Goal: Information Seeking & Learning: Learn about a topic

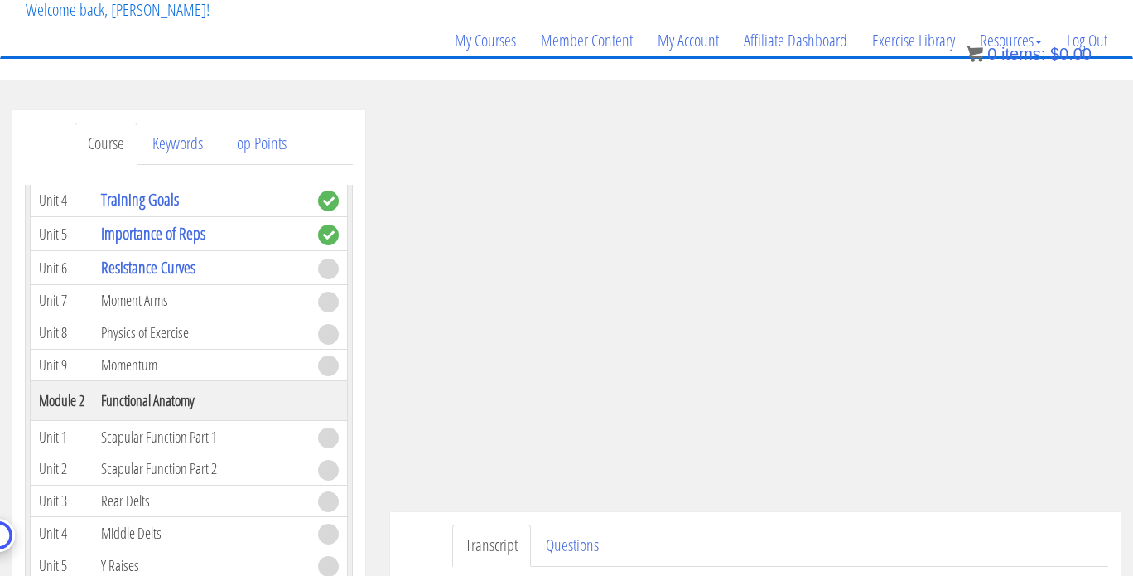
scroll to position [284, 0]
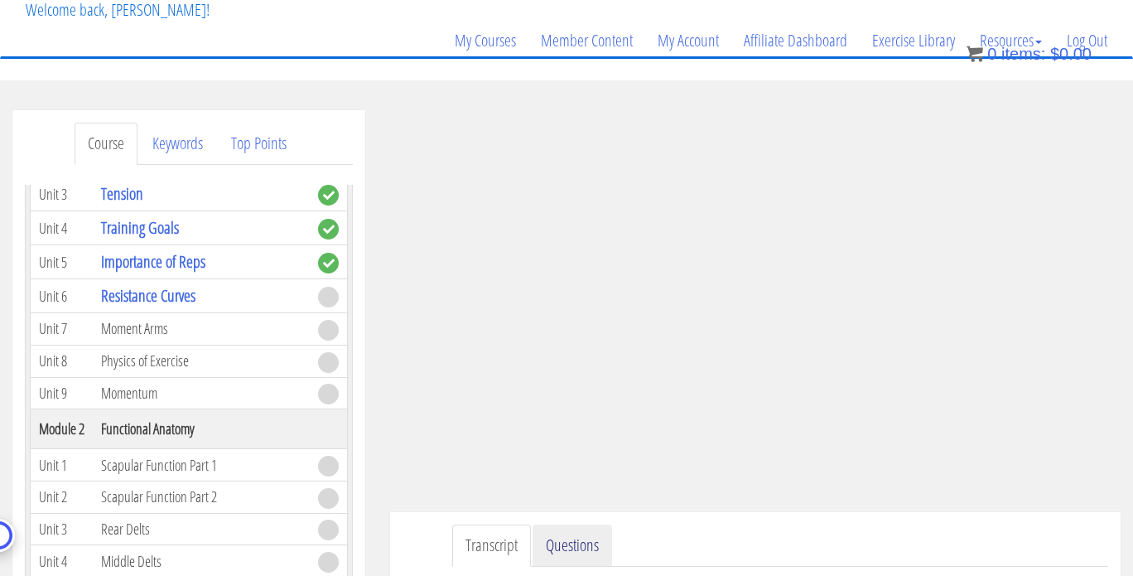
click at [578, 547] on link "Questions" at bounding box center [573, 545] width 80 height 42
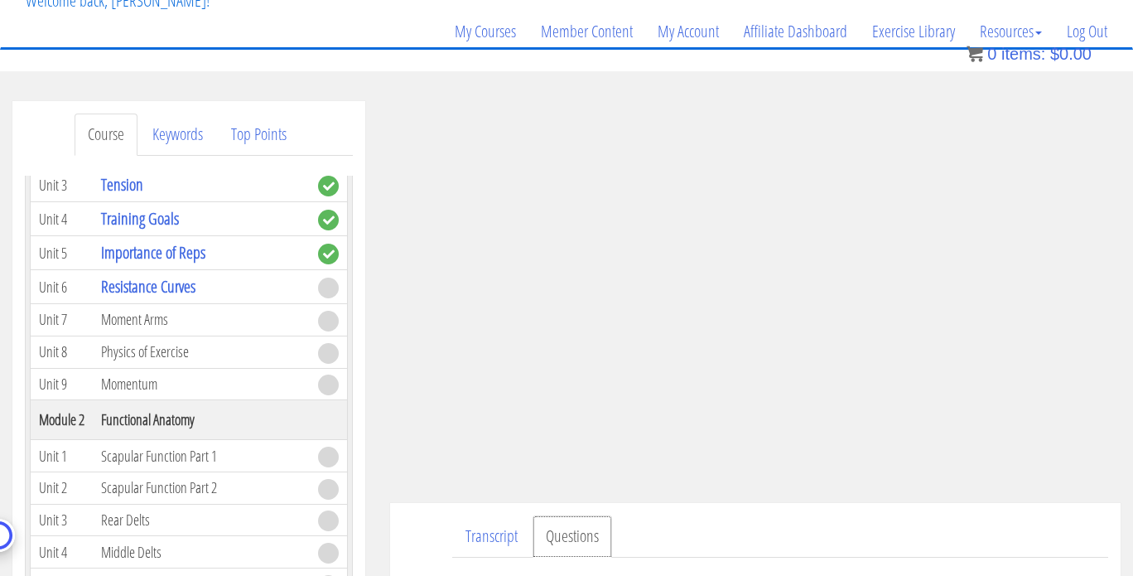
scroll to position [130, 0]
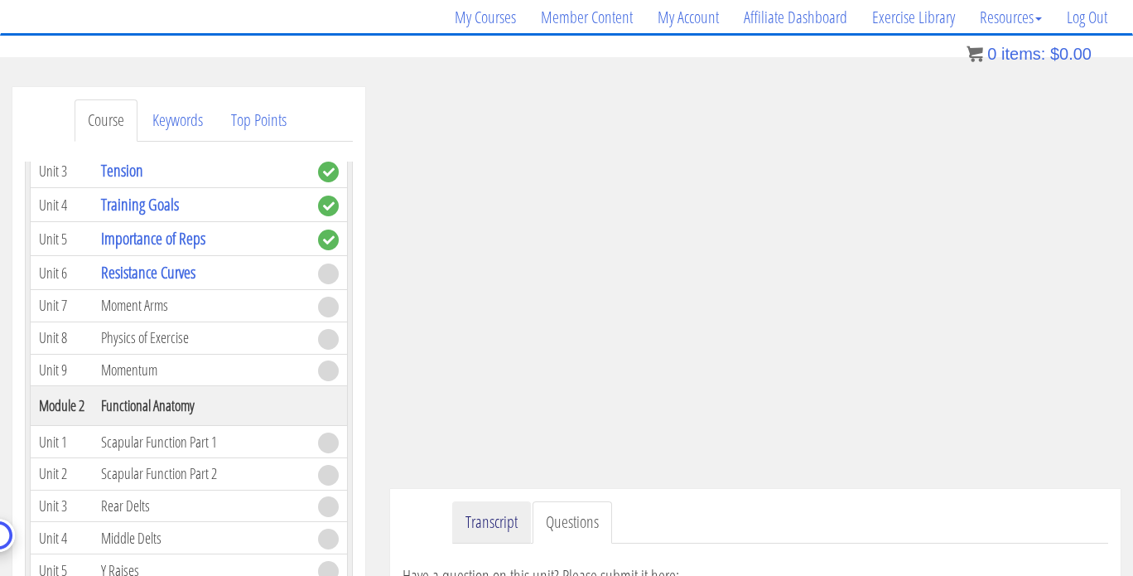
click at [494, 516] on link "Transcript" at bounding box center [491, 522] width 79 height 42
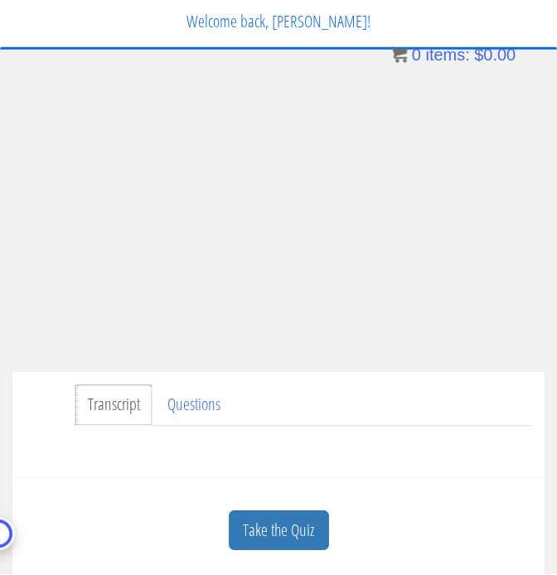
scroll to position [49, 0]
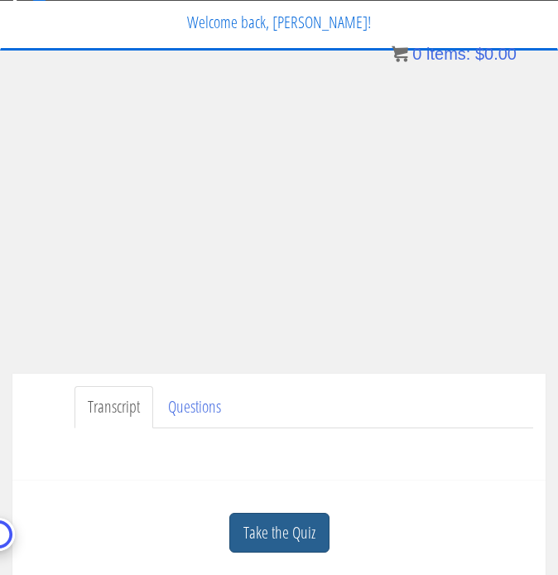
click at [287, 528] on link "Take the Quiz" at bounding box center [279, 533] width 100 height 41
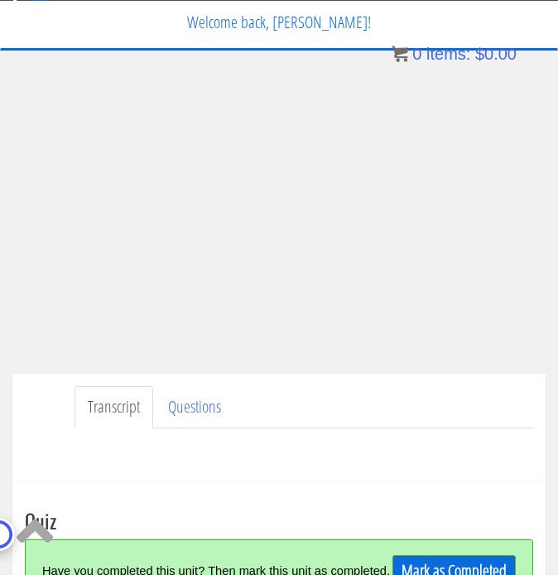
click at [437, 559] on link "Mark as Completed" at bounding box center [454, 570] width 123 height 31
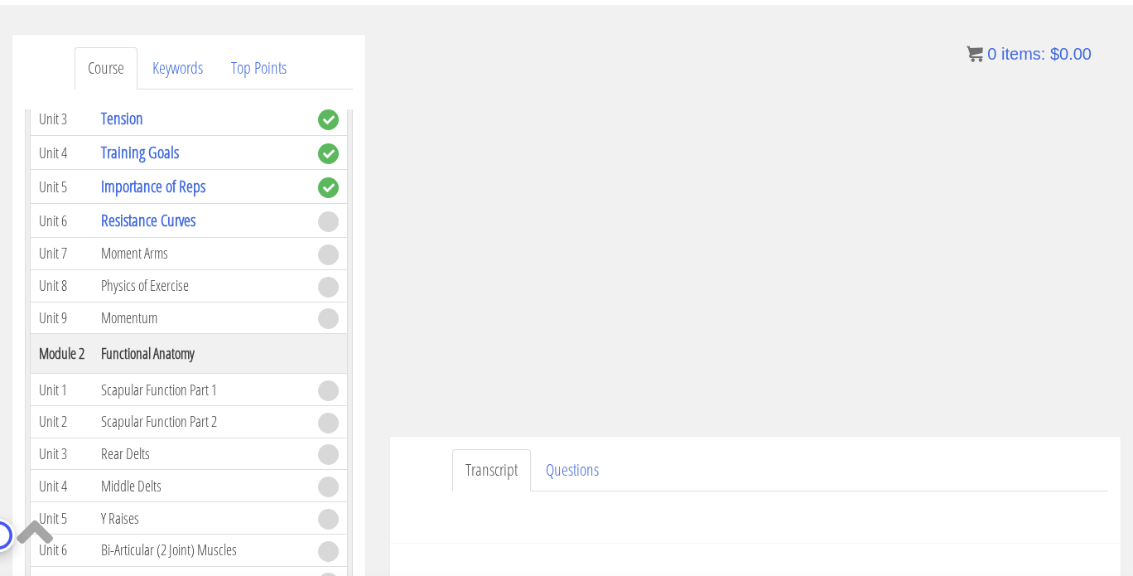
scroll to position [133, 0]
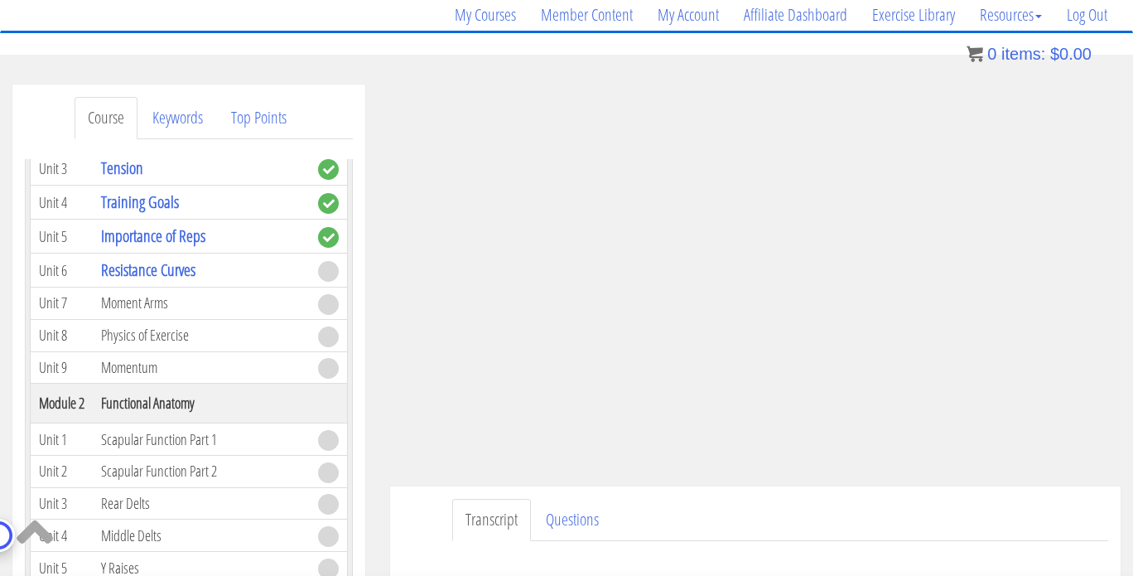
click at [310, 267] on td at bounding box center [329, 270] width 38 height 34
click at [318, 268] on span at bounding box center [328, 271] width 21 height 21
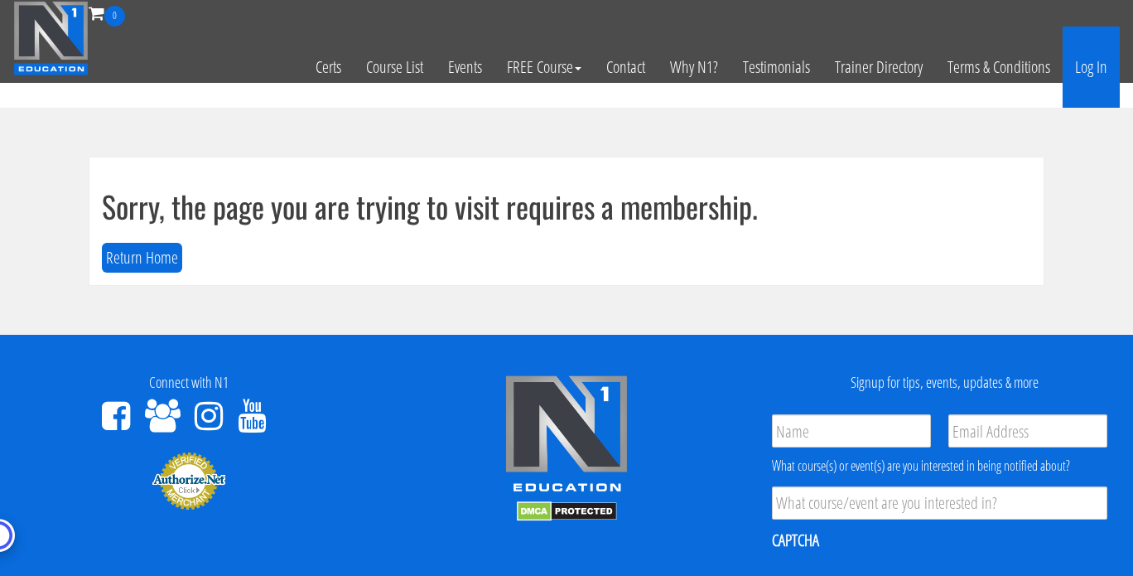
click at [1087, 74] on link "Log In" at bounding box center [1091, 67] width 57 height 81
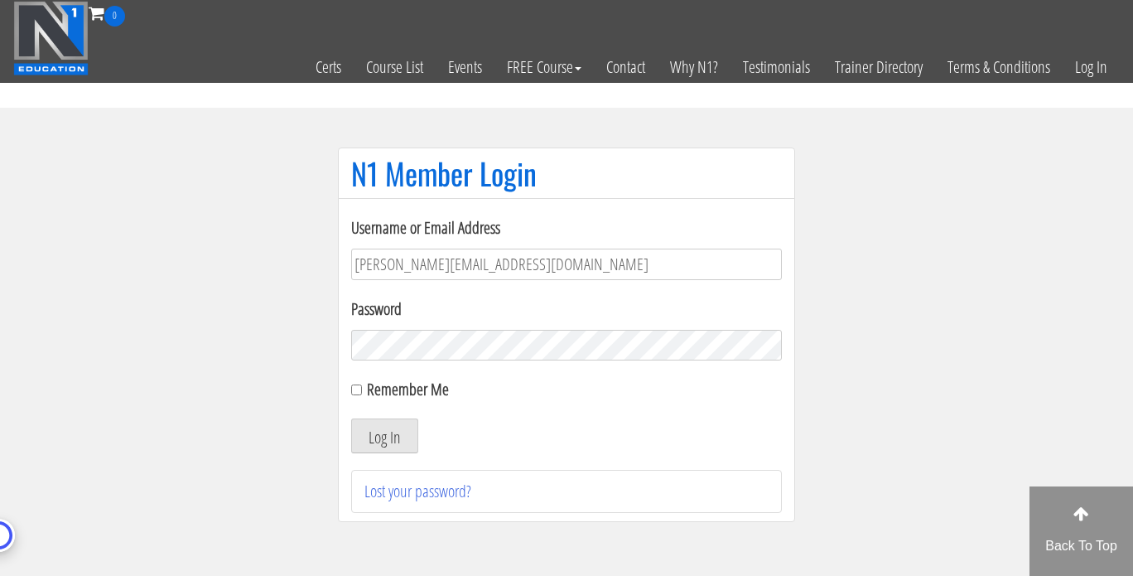
click at [377, 394] on label "Remember Me" at bounding box center [408, 389] width 82 height 22
click at [362, 394] on input "Remember Me" at bounding box center [356, 389] width 11 height 11
checkbox input "true"
click at [379, 431] on button "Log In" at bounding box center [384, 435] width 67 height 35
click at [408, 431] on button "Log In" at bounding box center [384, 435] width 67 height 35
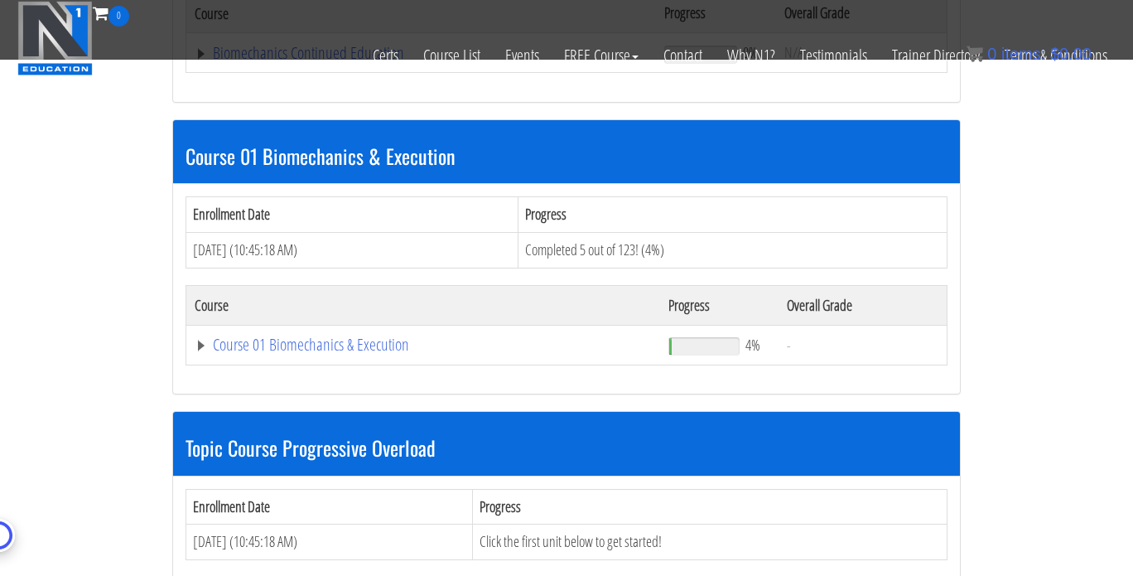
scroll to position [421, 0]
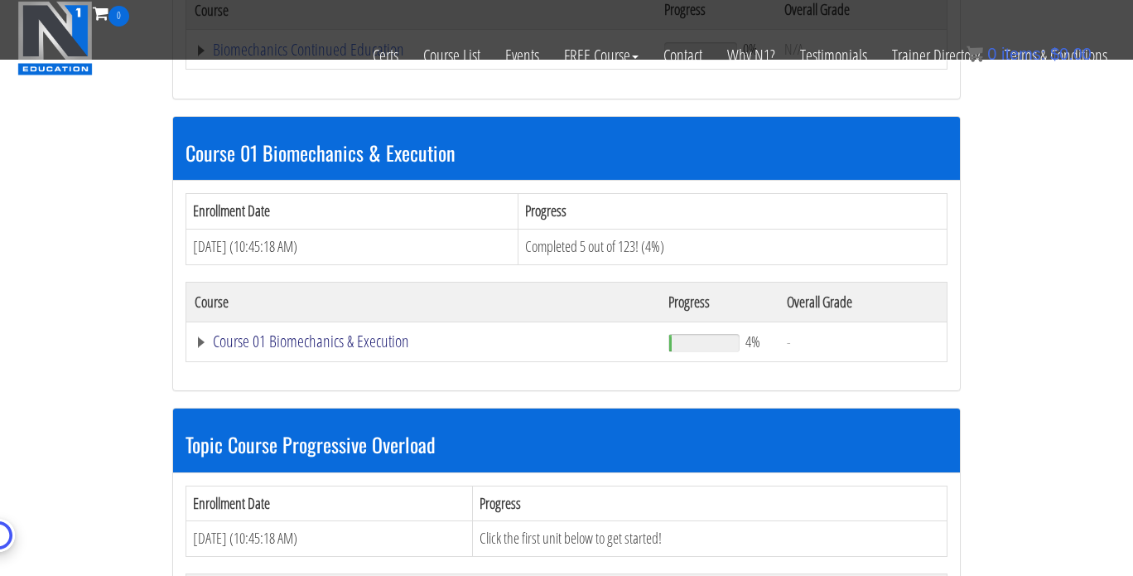
click at [397, 346] on link "Course 01 Biomechanics & Execution" at bounding box center [423, 341] width 457 height 17
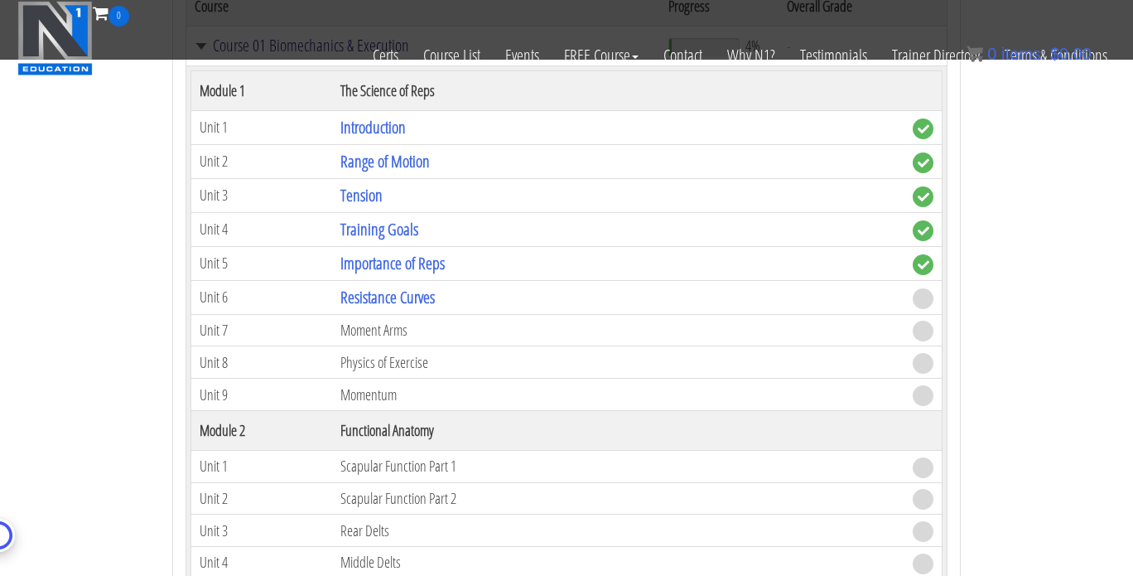
scroll to position [666, 0]
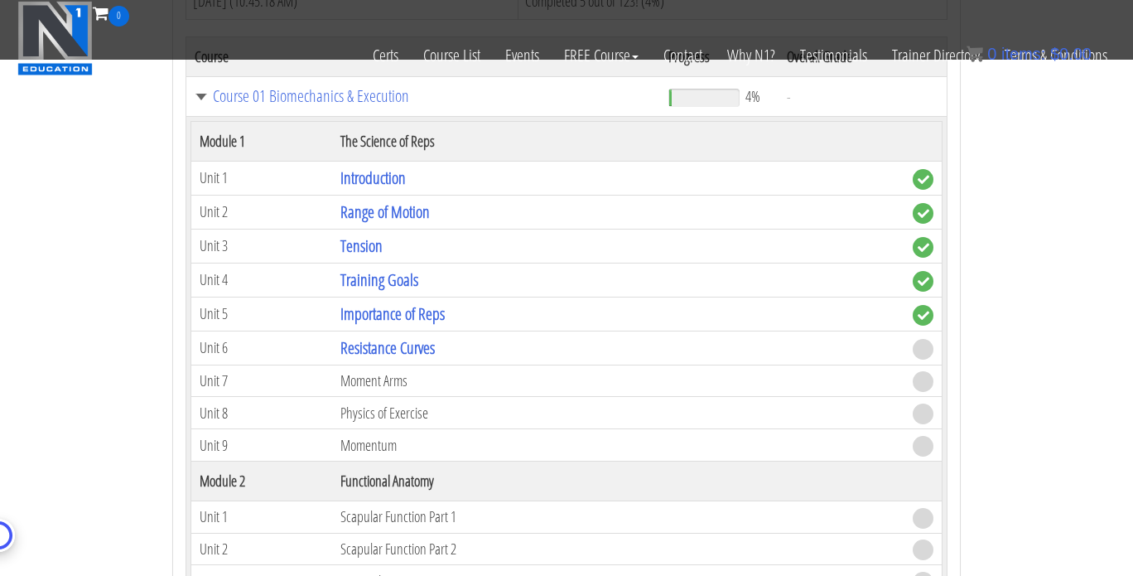
click at [921, 345] on span at bounding box center [923, 349] width 21 height 21
click at [452, 342] on td "Resistance Curves" at bounding box center [618, 347] width 572 height 34
click at [430, 342] on link "Resistance Curves" at bounding box center [387, 347] width 94 height 22
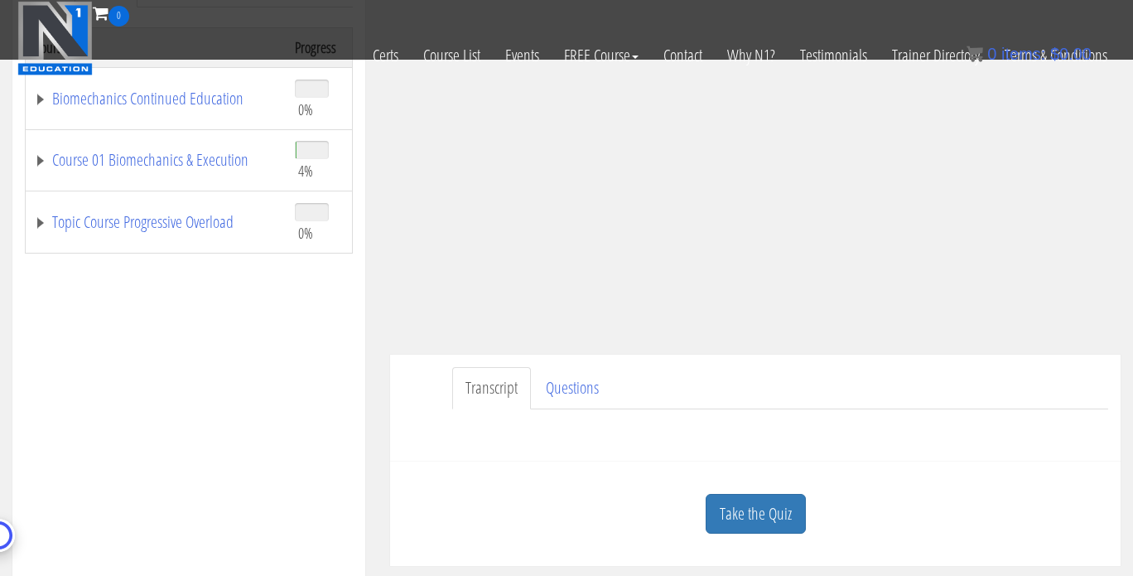
scroll to position [407, 0]
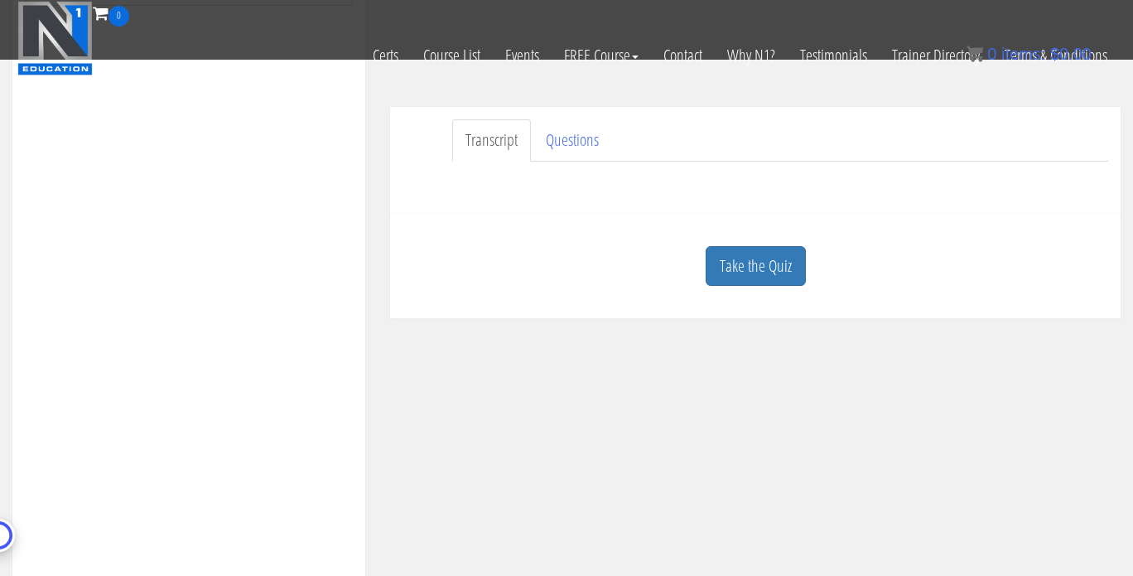
click at [725, 233] on div "Take the Quiz" at bounding box center [755, 266] width 706 height 80
click at [738, 253] on link "Take the Quiz" at bounding box center [756, 266] width 100 height 41
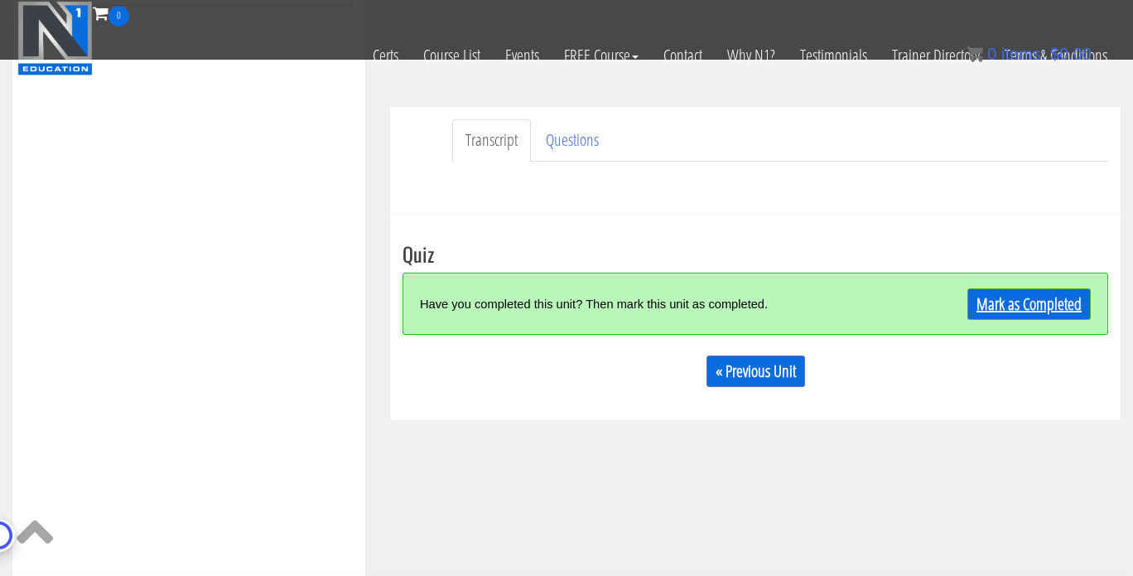
click at [1025, 295] on link "Mark as Completed" at bounding box center [1028, 303] width 123 height 31
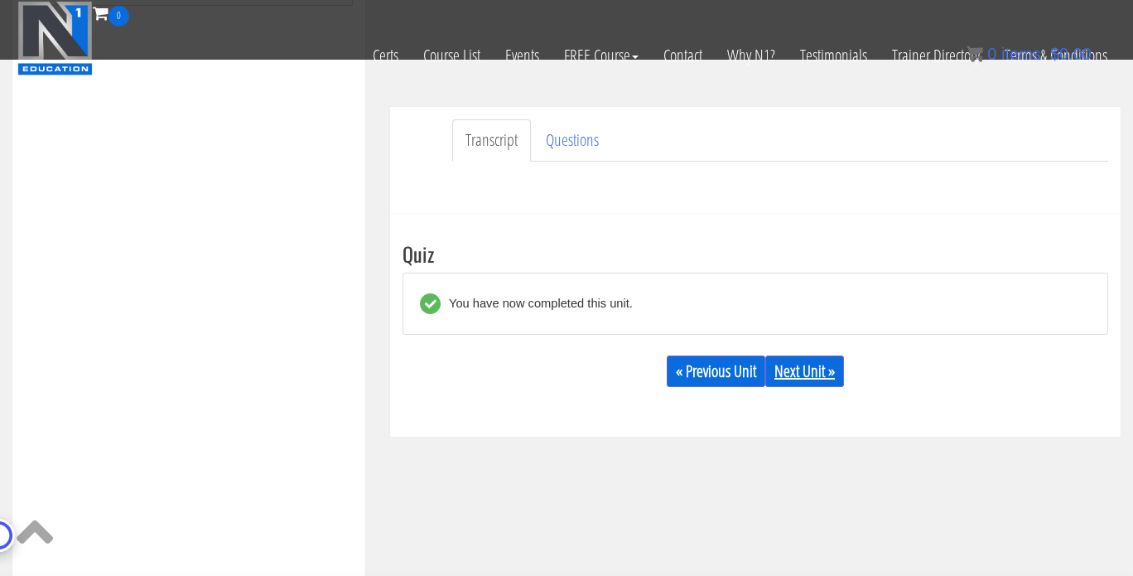
click at [812, 366] on link "Next Unit »" at bounding box center [804, 370] width 79 height 31
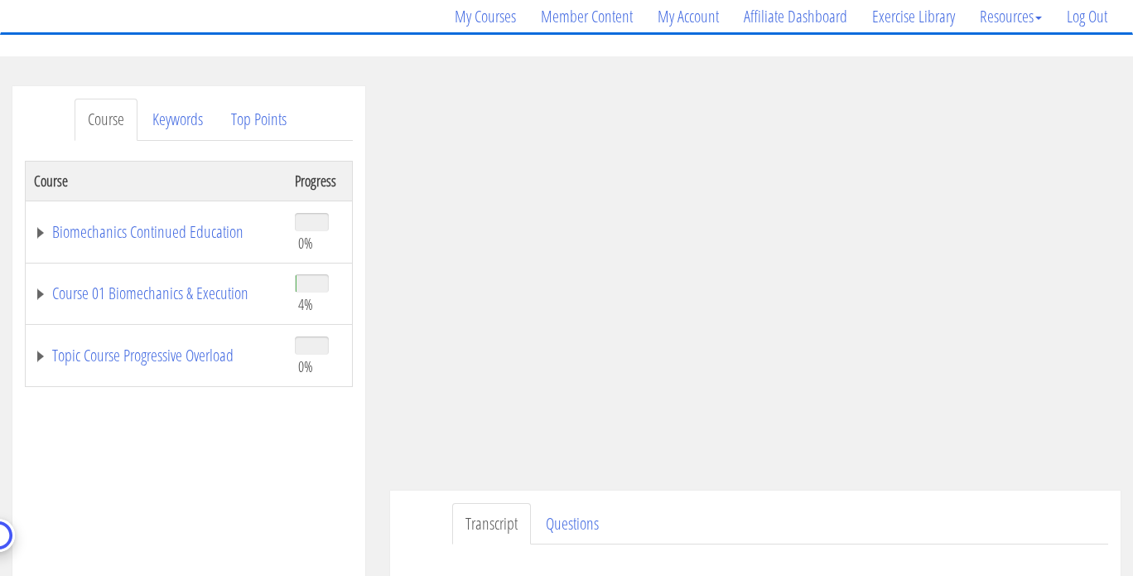
scroll to position [129, 0]
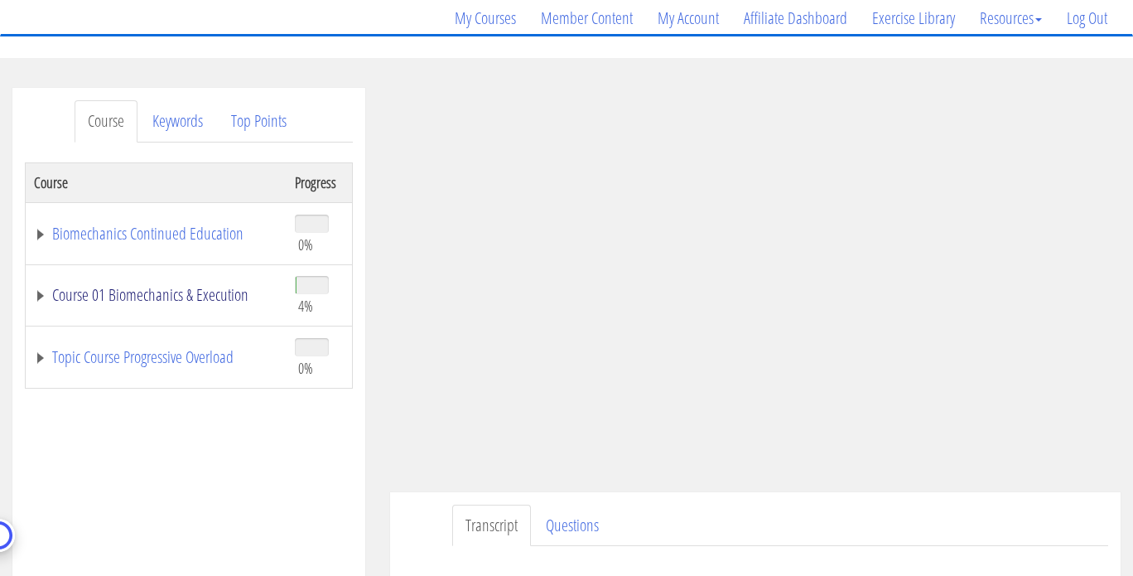
click at [201, 300] on link "Course 01 Biomechanics & Execution" at bounding box center [156, 295] width 244 height 17
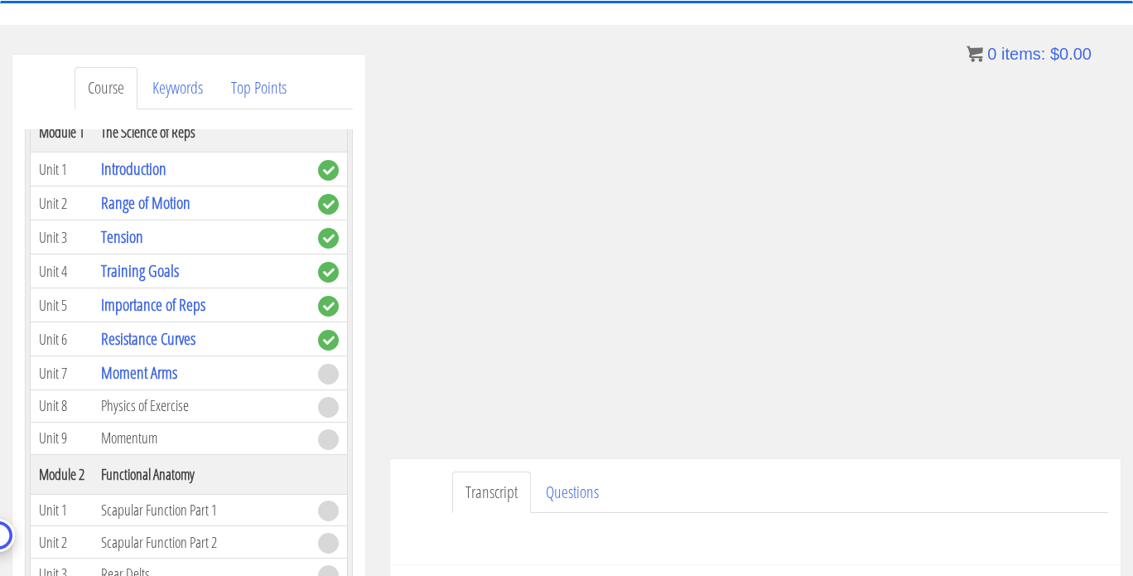
scroll to position [161, 0]
click at [581, 489] on link "Questions" at bounding box center [573, 493] width 80 height 42
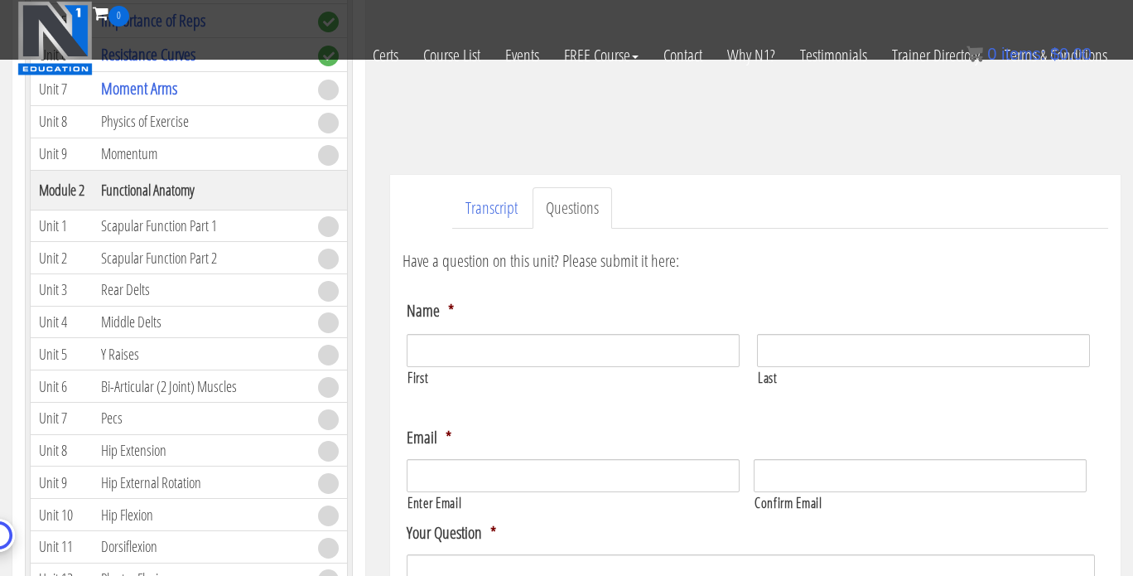
scroll to position [340, 0]
click at [484, 205] on link "Transcript" at bounding box center [491, 211] width 79 height 42
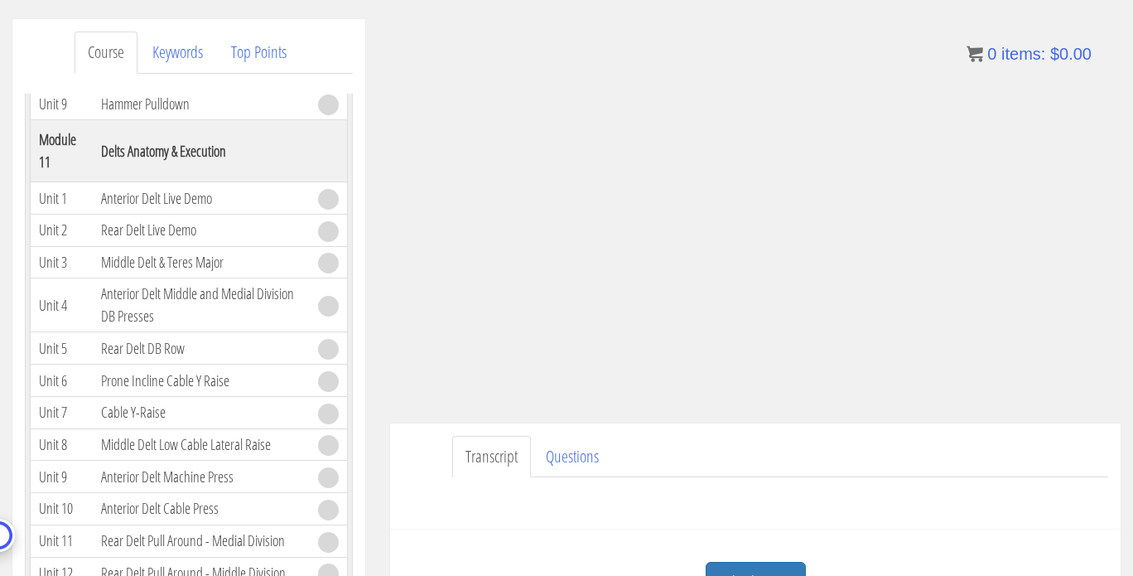
scroll to position [3217, 0]
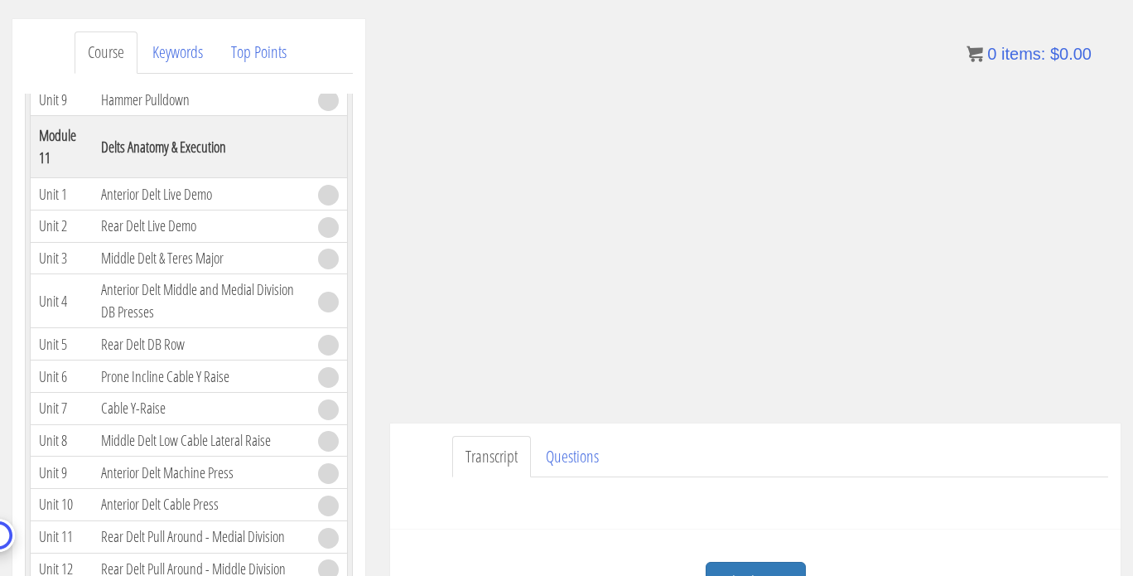
drag, startPoint x: 1131, startPoint y: 243, endPoint x: 1131, endPoint y: 274, distance: 31.5
click at [1131, 274] on div "Joe Dowdell joe@joedowdell.com 2025-10-09 2601:586:4800:3280:ac6d:1392:bf70:995…" at bounding box center [755, 326] width 755 height 615
drag, startPoint x: 1131, startPoint y: 274, endPoint x: 1133, endPoint y: 287, distance: 13.4
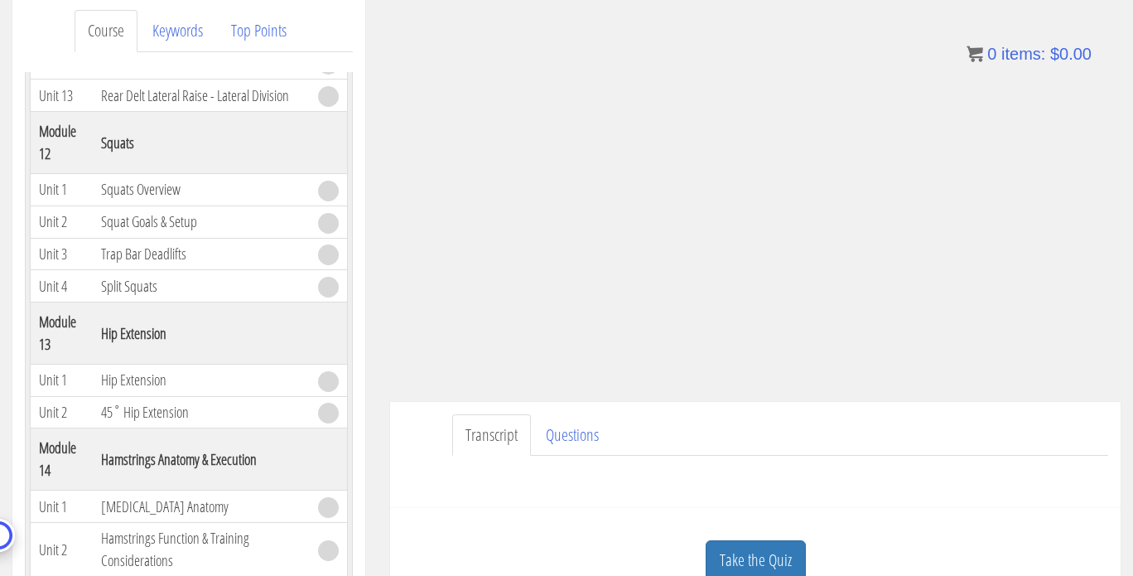
scroll to position [221, 0]
click at [353, 375] on div "Course Keywords Top Points Course Progress Biomechanics Continued Education 0% …" at bounding box center [188, 463] width 353 height 935
drag, startPoint x: 339, startPoint y: 538, endPoint x: 349, endPoint y: 447, distance: 91.6
click at [349, 447] on div "Course Progress Biomechanics Continued Education 0% Module 1 Continued Educatio…" at bounding box center [189, 484] width 328 height 828
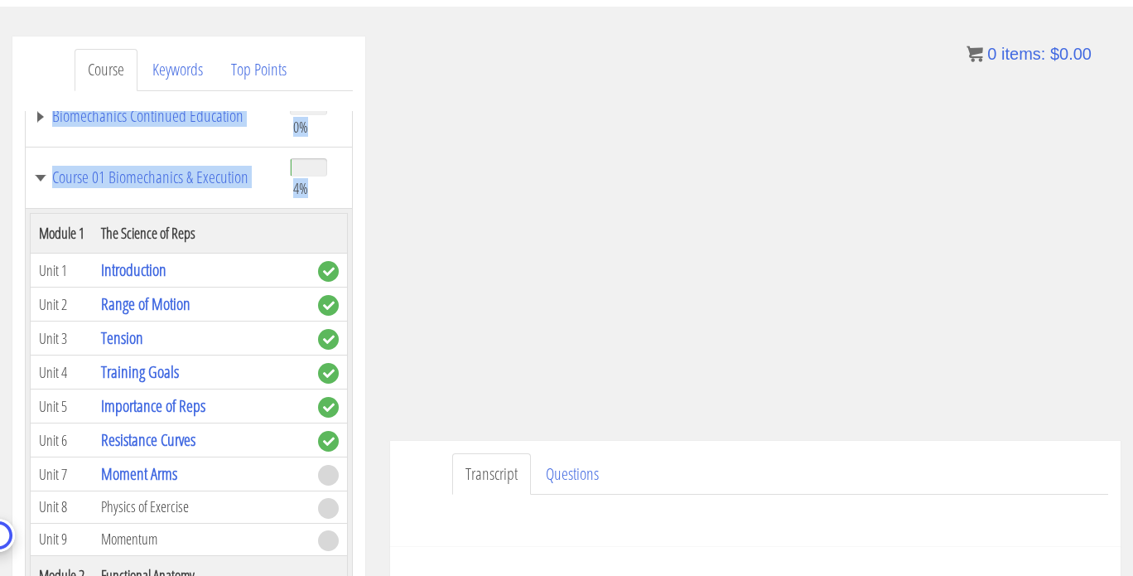
scroll to position [0, 0]
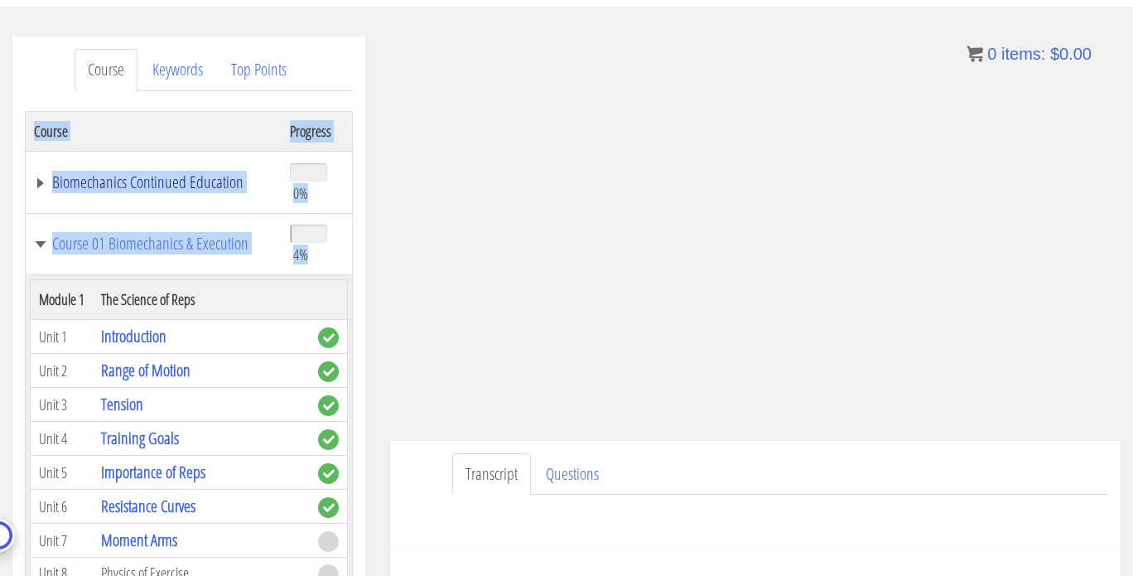
click at [200, 180] on link "Biomechanics Continued Education" at bounding box center [153, 182] width 239 height 17
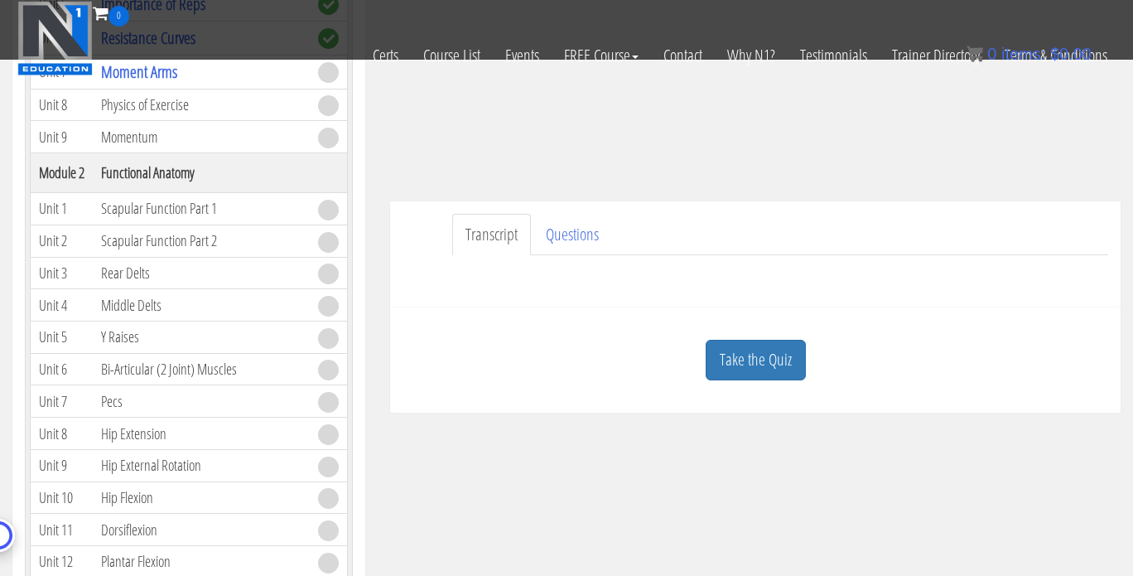
scroll to position [313, 0]
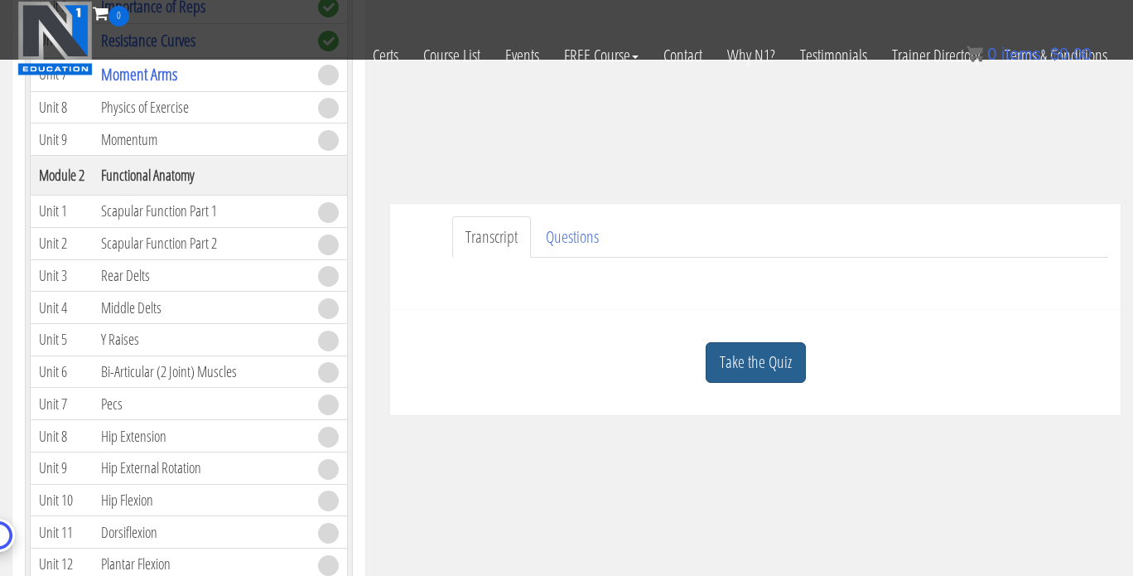
click at [773, 369] on link "Take the Quiz" at bounding box center [756, 362] width 100 height 41
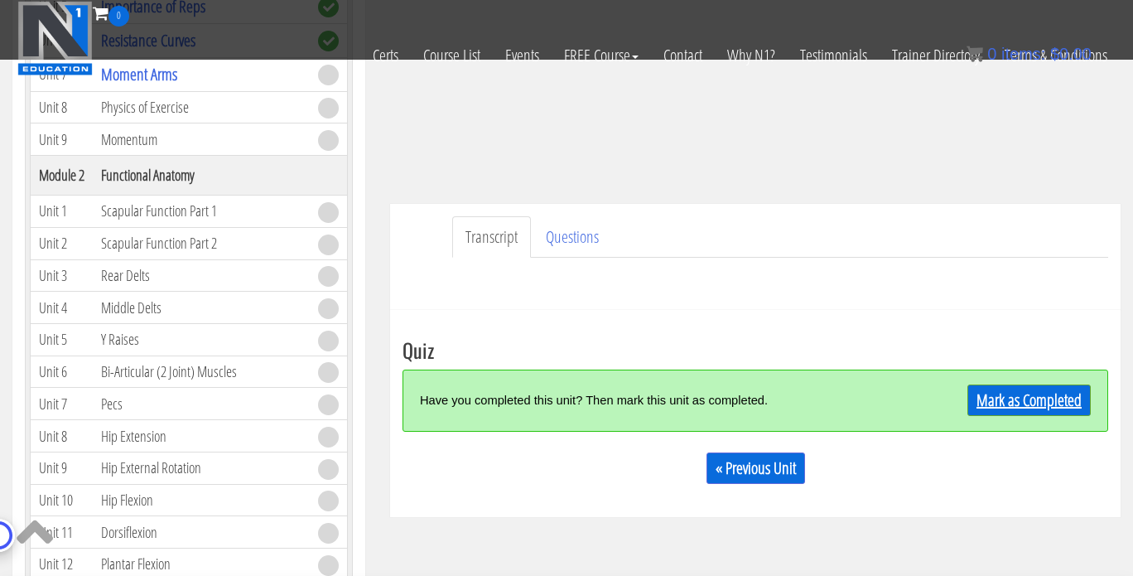
click at [1027, 398] on link "Mark as Completed" at bounding box center [1028, 399] width 123 height 31
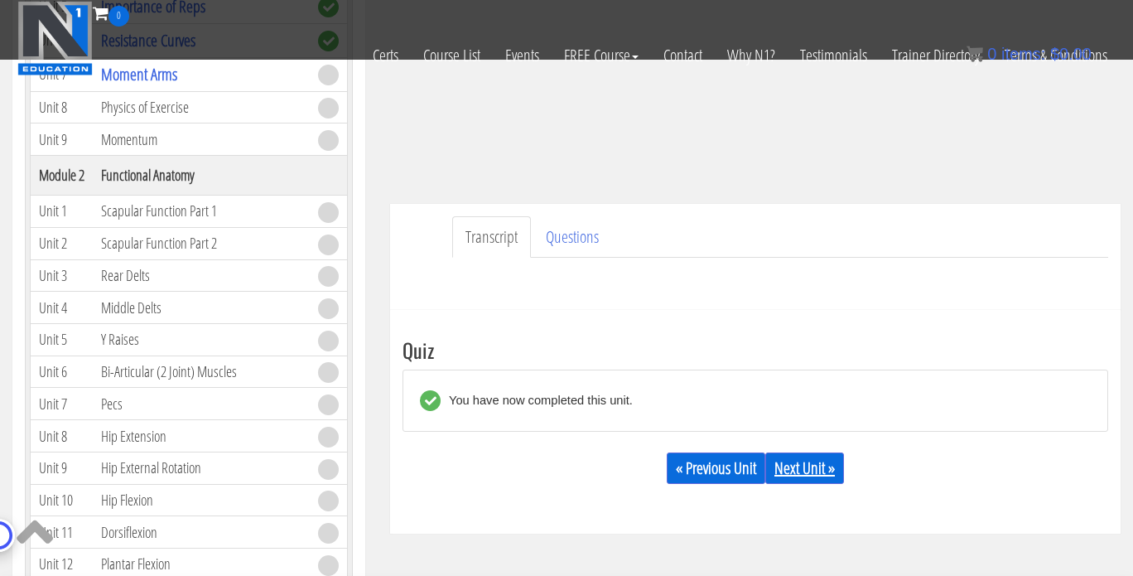
click at [824, 465] on link "Next Unit »" at bounding box center [804, 467] width 79 height 31
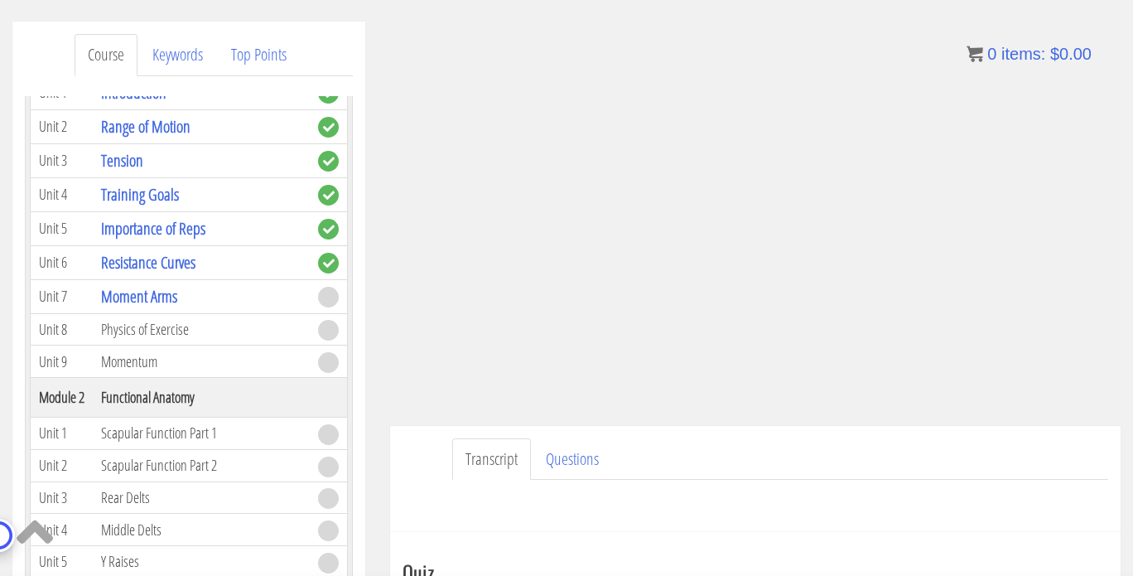
scroll to position [194, 0]
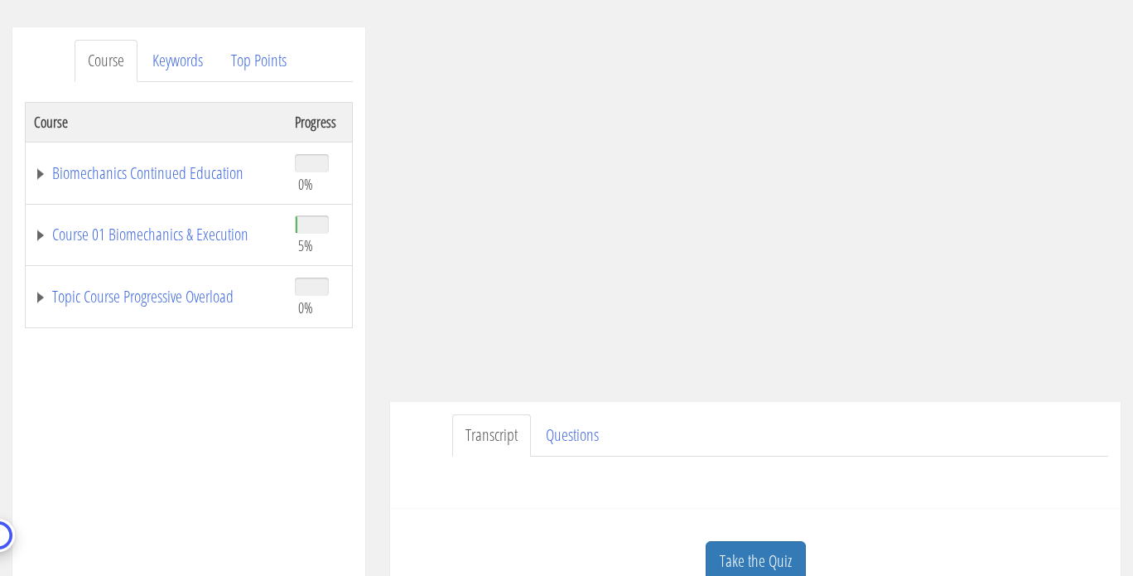
scroll to position [203, 0]
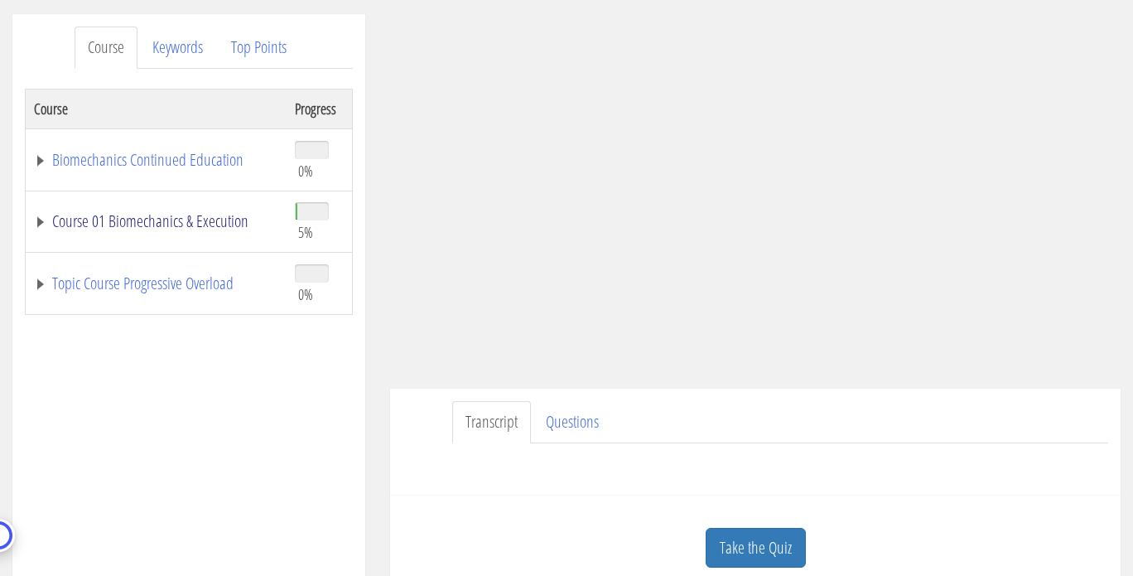
click at [155, 229] on link "Course 01 Biomechanics & Execution" at bounding box center [156, 221] width 244 height 17
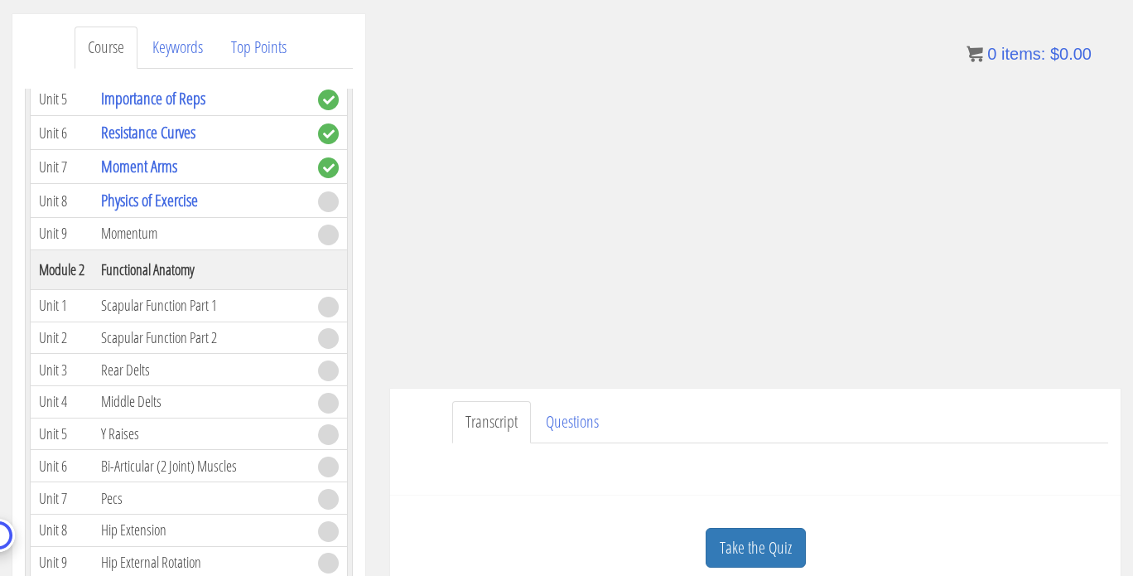
scroll to position [349, 0]
